Goal: Book appointment/travel/reservation

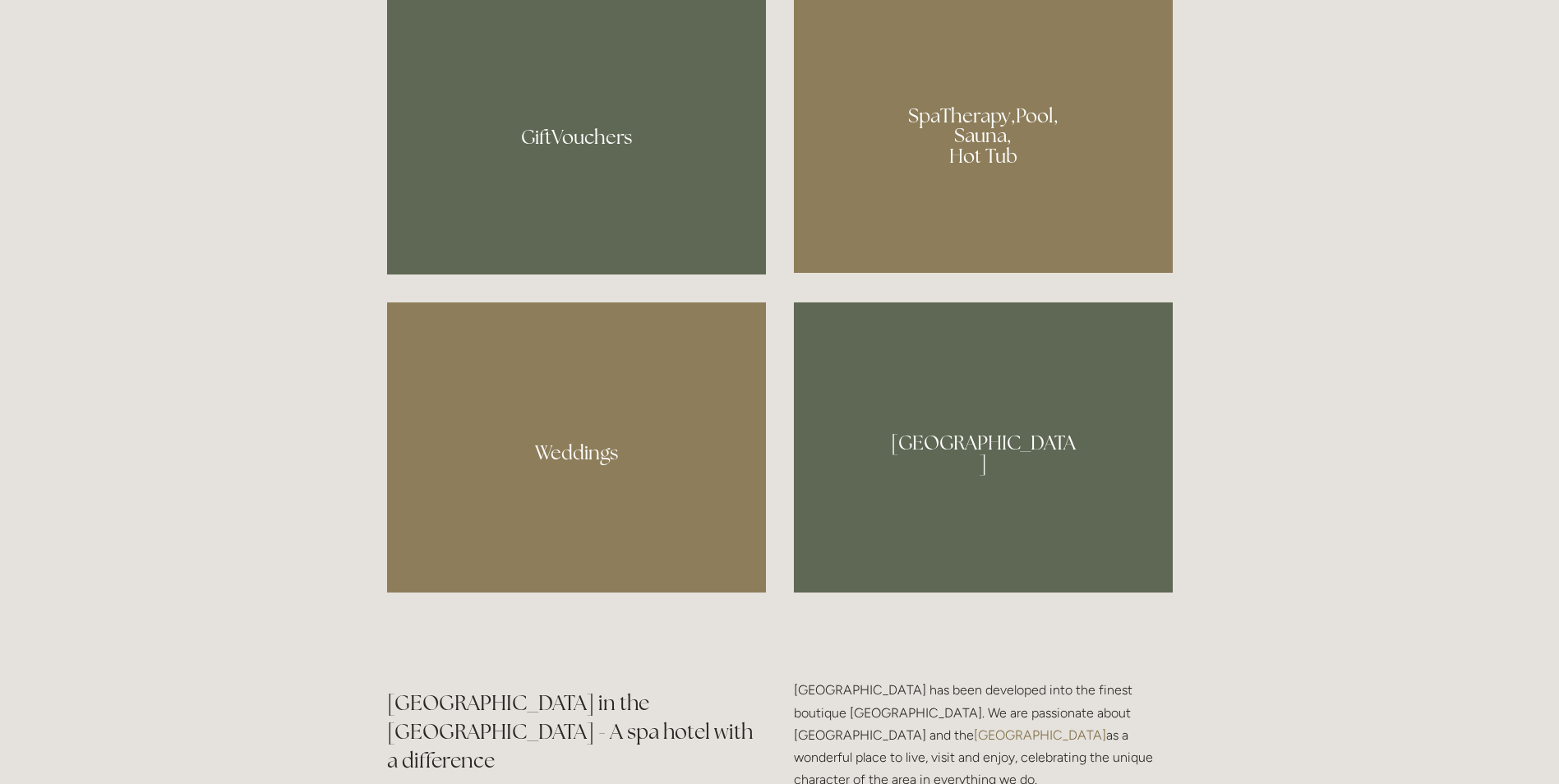
scroll to position [1315, 0]
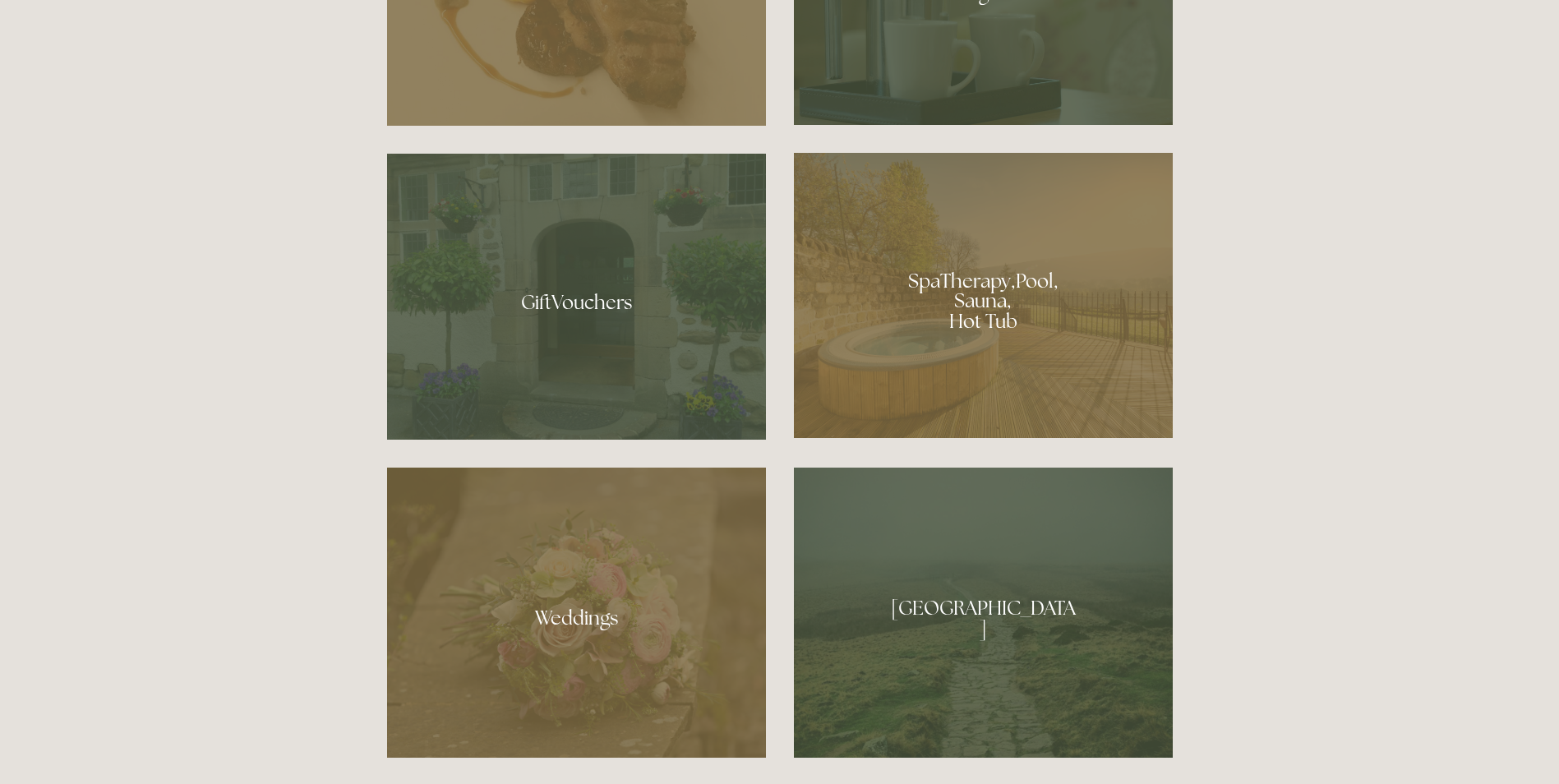
click at [916, 345] on div at bounding box center [984, 295] width 379 height 285
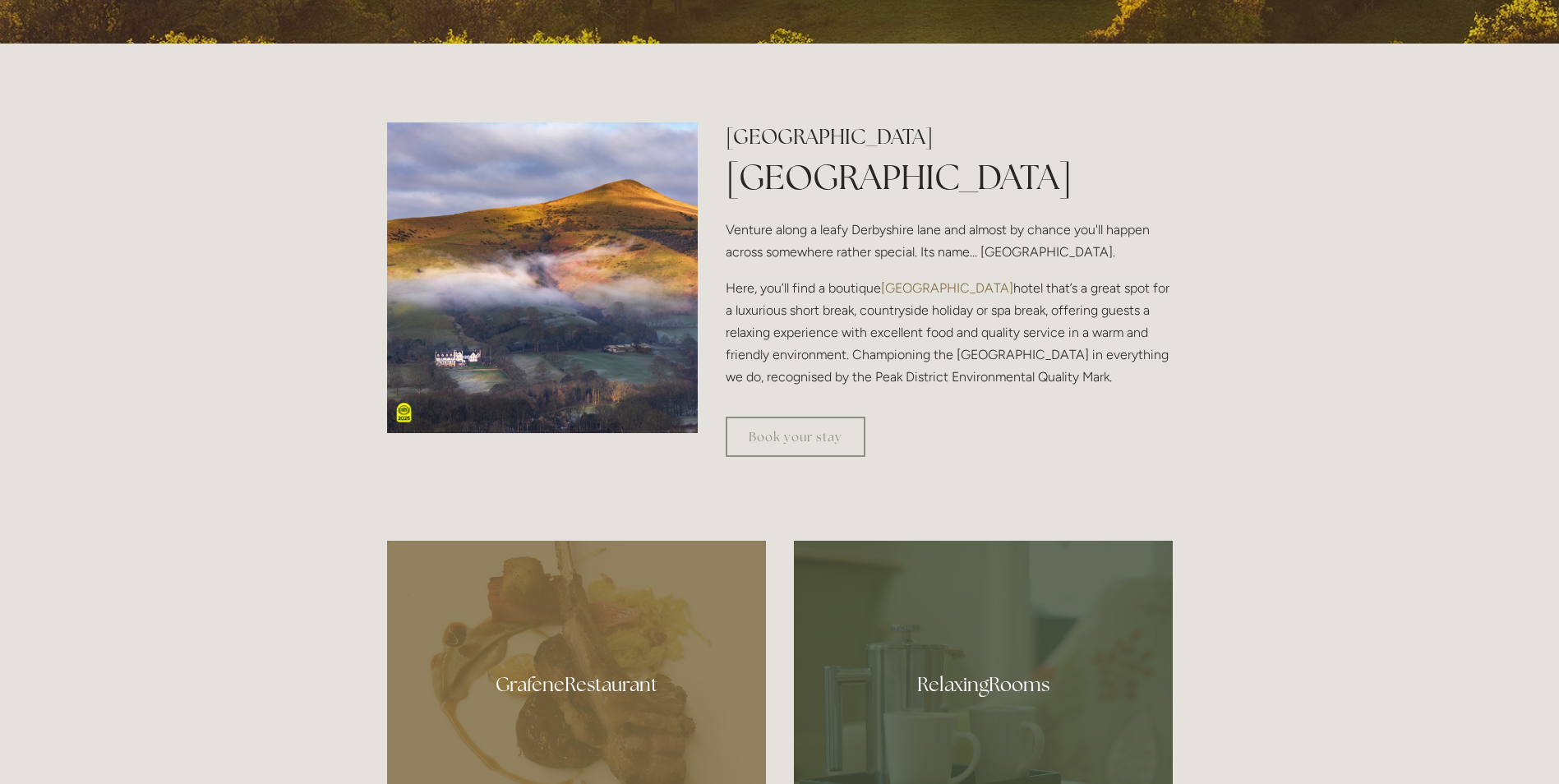
scroll to position [576, 0]
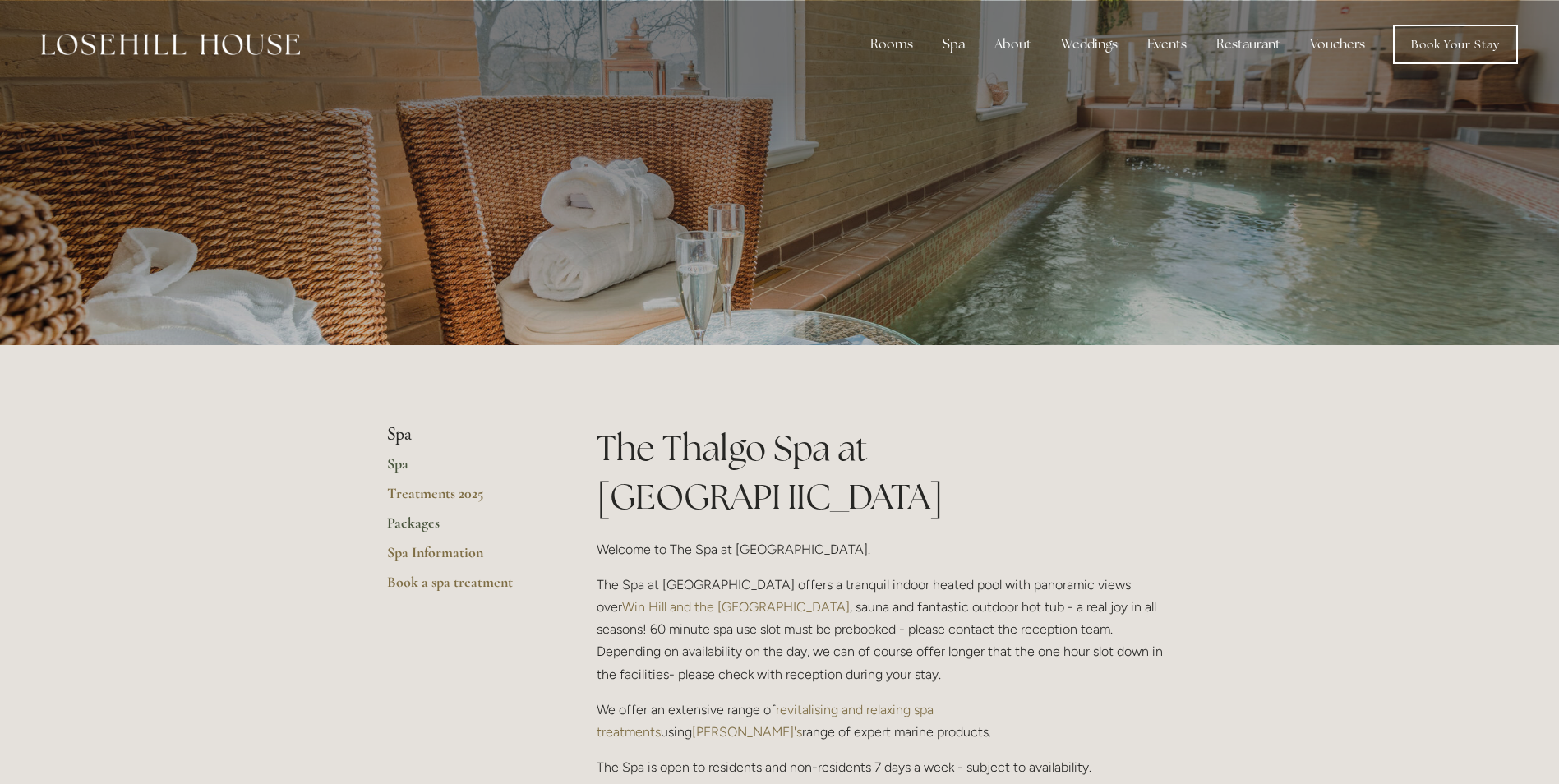
click at [405, 518] on link "Packages" at bounding box center [466, 528] width 157 height 30
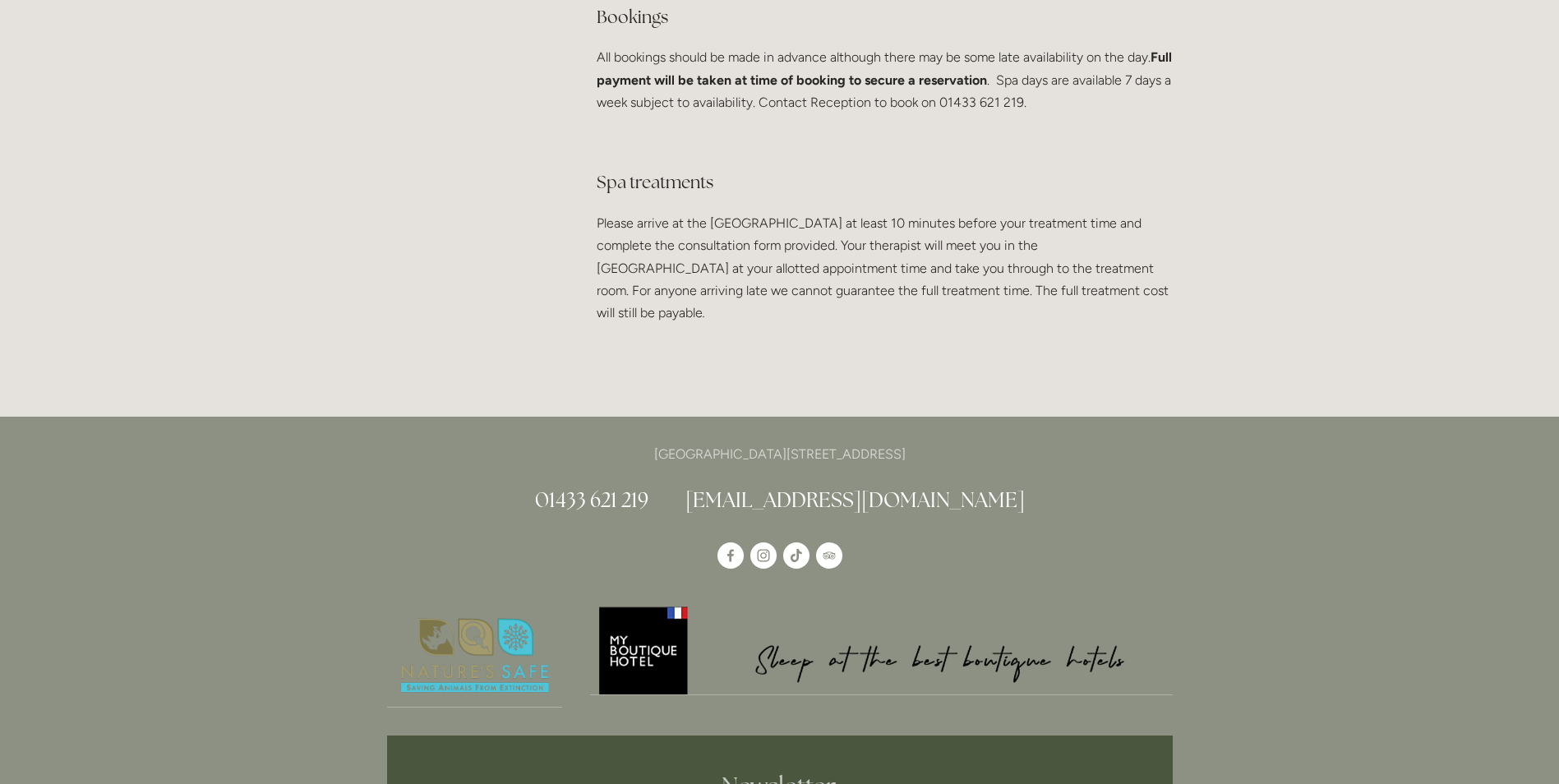
scroll to position [3205, 0]
